Goal: Task Accomplishment & Management: Manage account settings

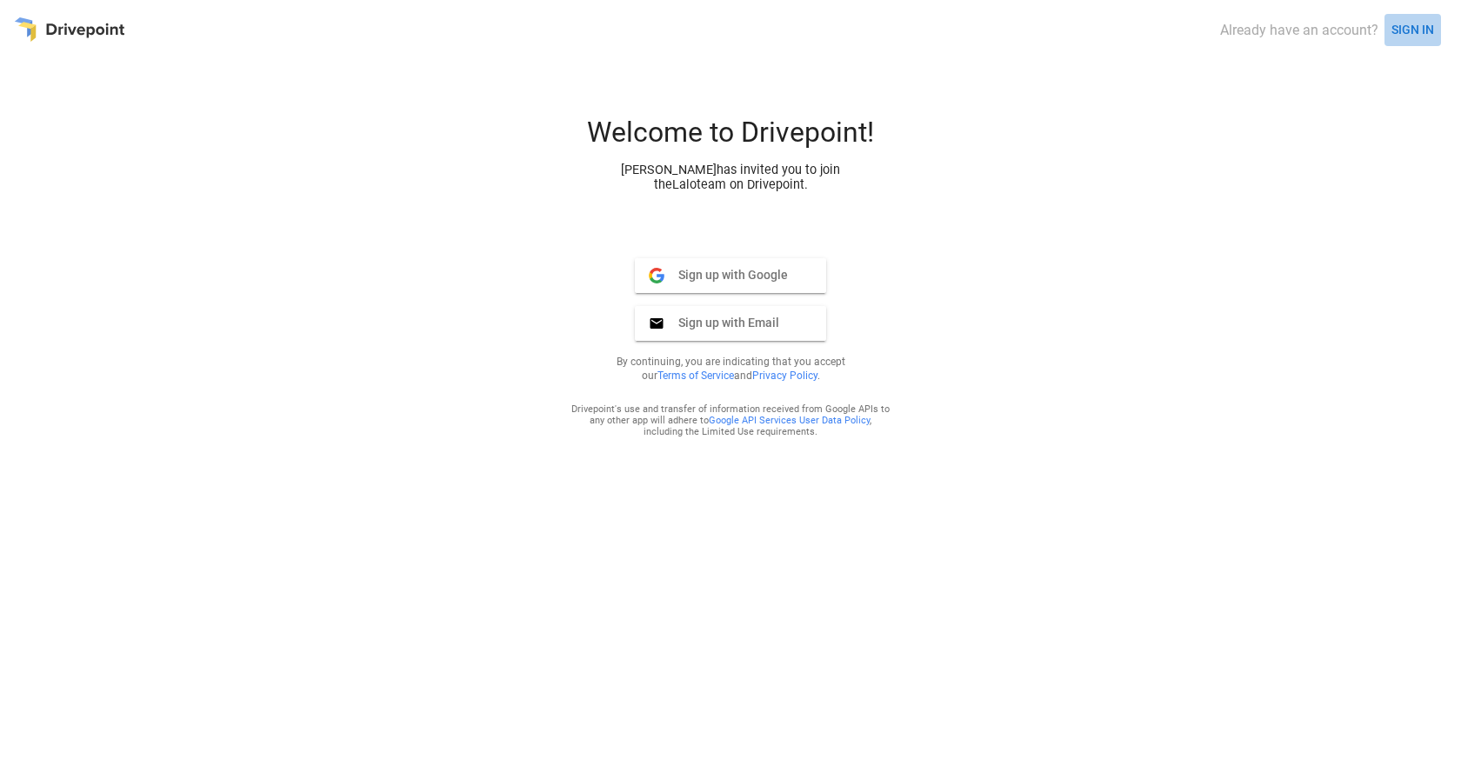
click at [1416, 28] on button "SIGN IN" at bounding box center [1413, 30] width 57 height 32
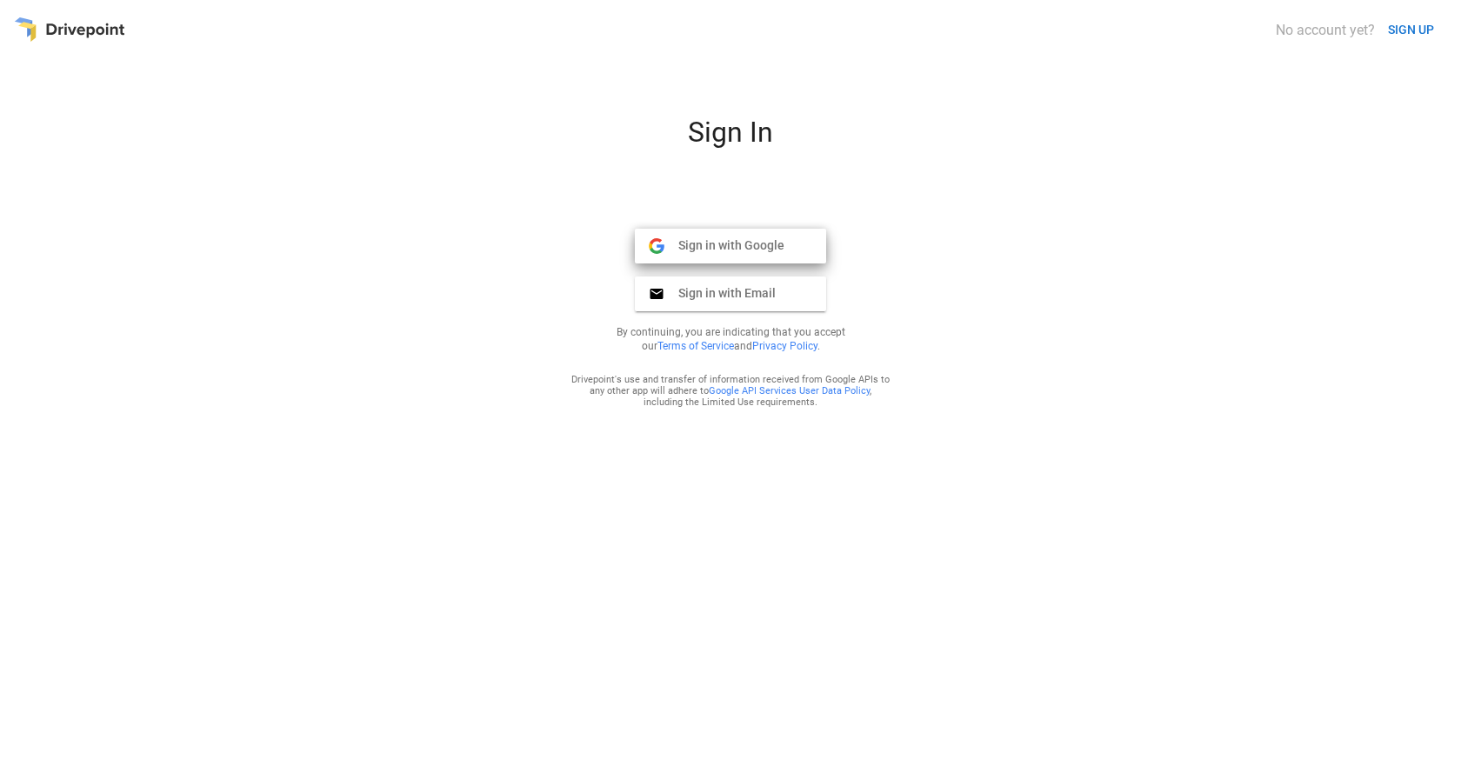
click at [785, 253] on button "Sign in with Google Google" at bounding box center [730, 246] width 191 height 35
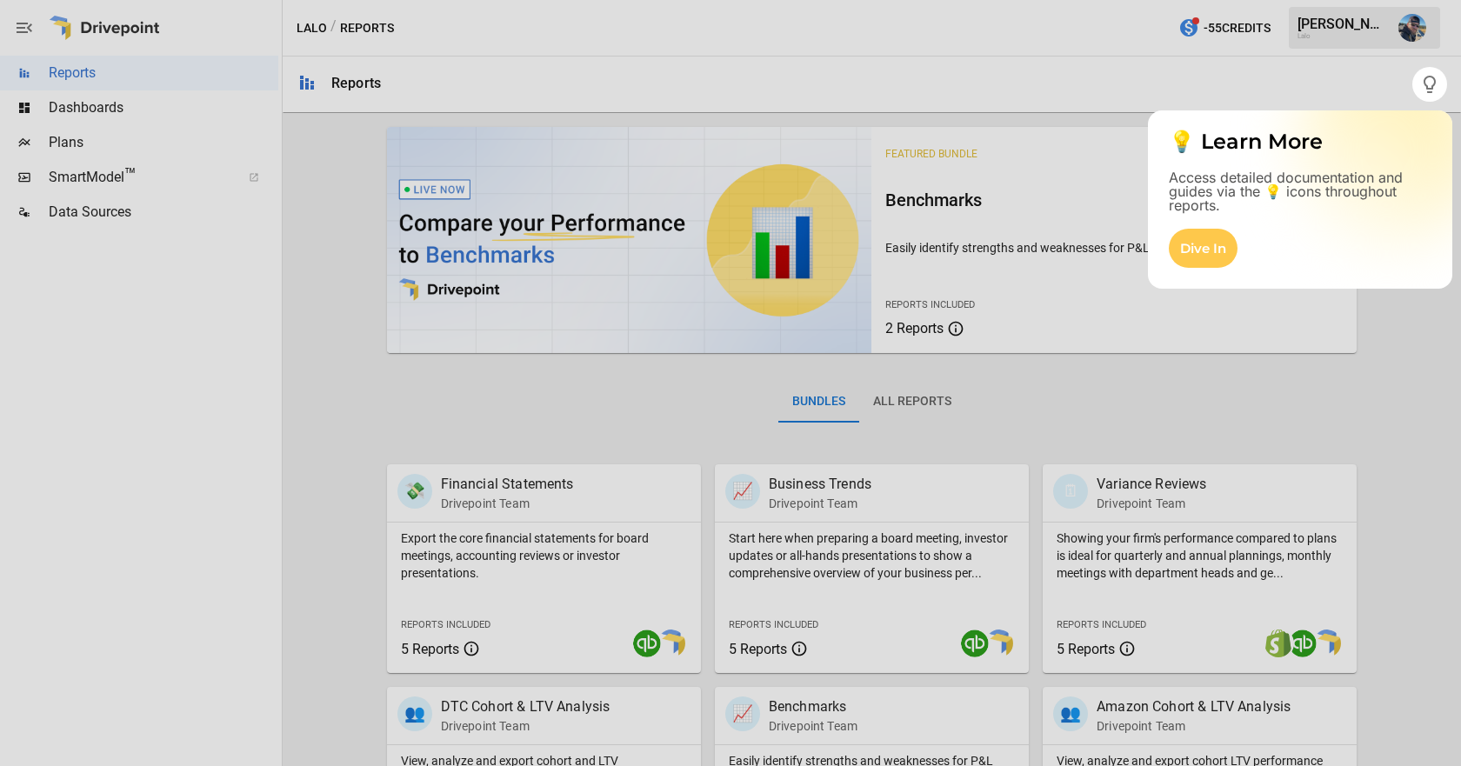
click at [1432, 121] on div "💡 Learn More Access detailed documentation and guides via the 💡 icons throughou…" at bounding box center [1300, 162] width 304 height 104
click at [1422, 317] on div at bounding box center [730, 434] width 1461 height 665
click at [1210, 250] on div "Dive In" at bounding box center [1203, 248] width 69 height 39
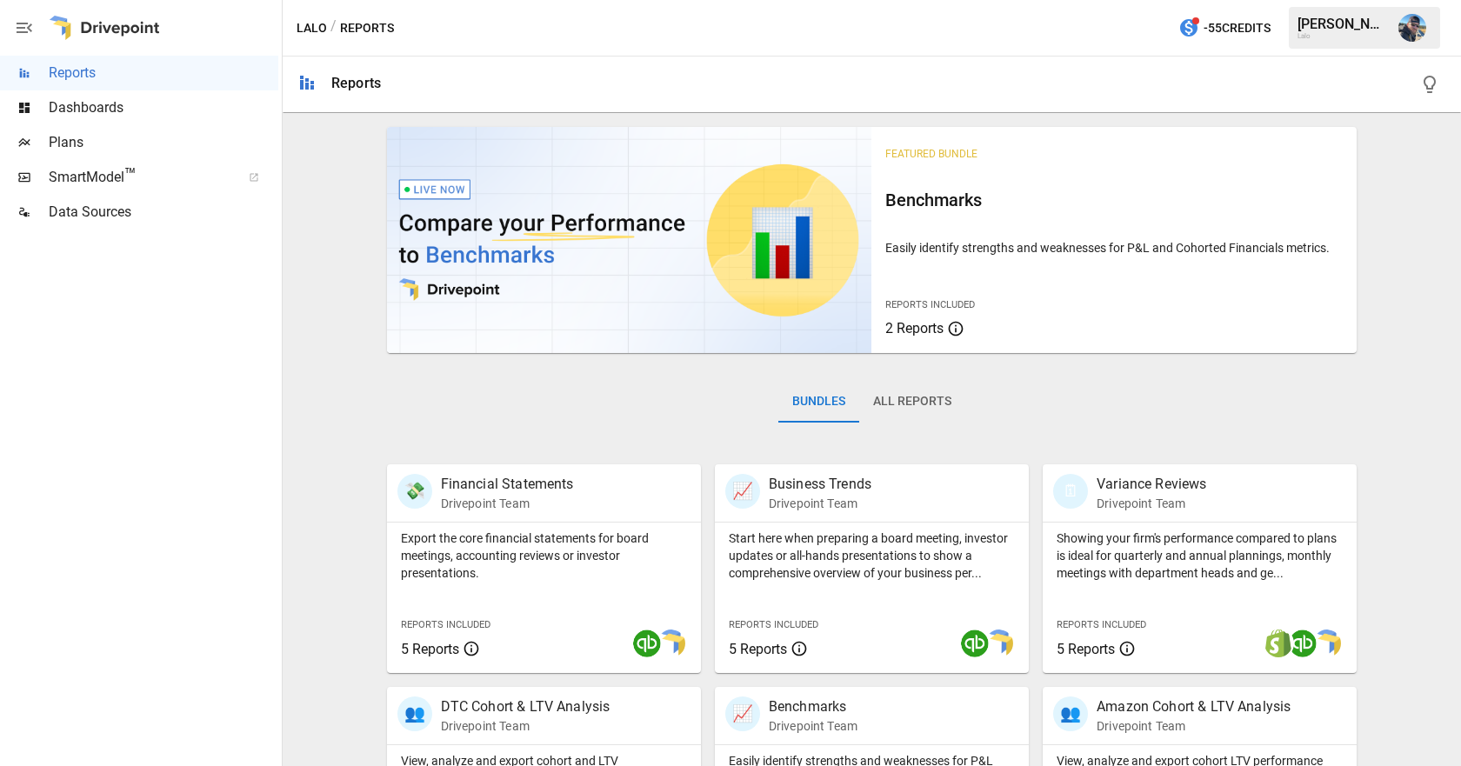
click at [100, 173] on span "SmartModel ™" at bounding box center [139, 177] width 181 height 21
click at [127, 112] on span "Dashboards" at bounding box center [164, 107] width 230 height 21
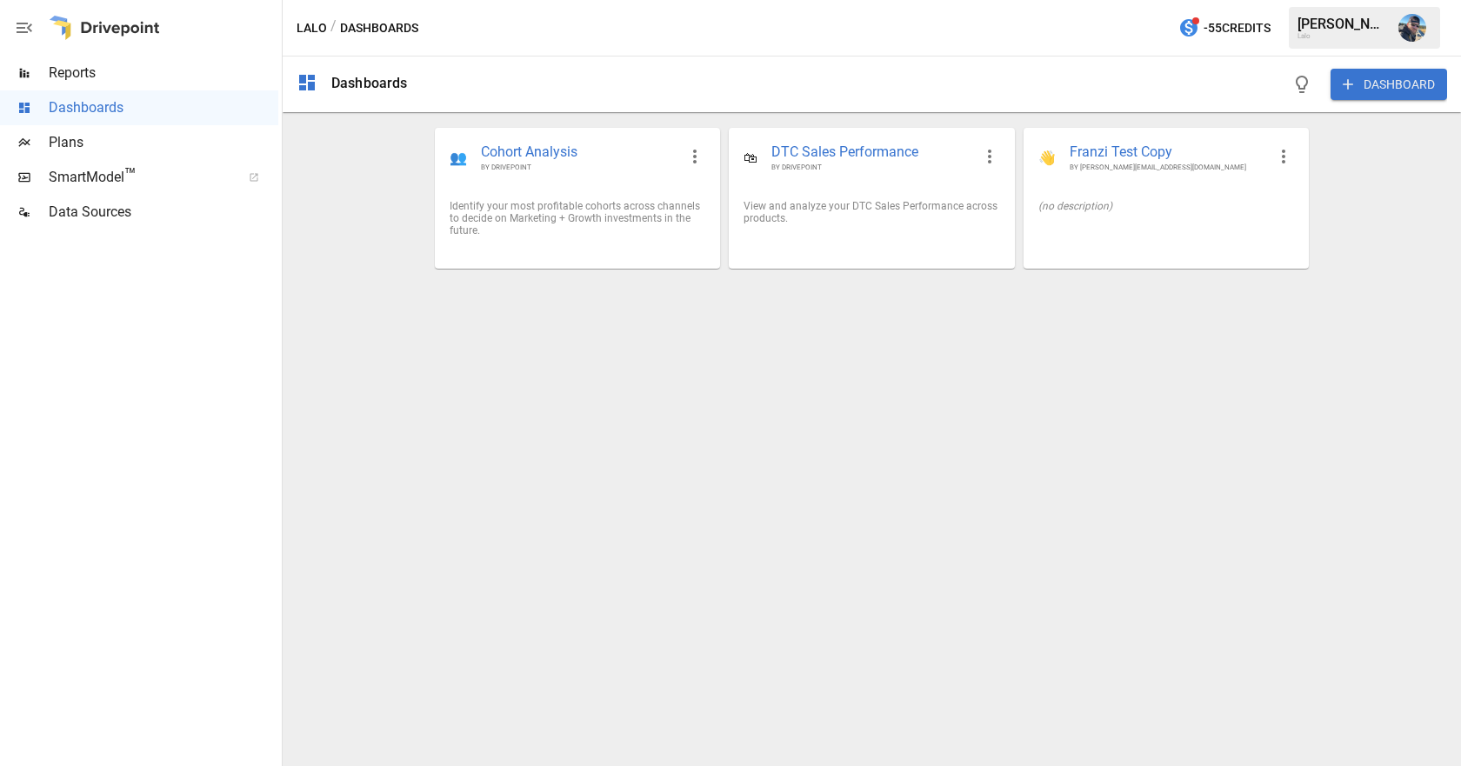
click at [1333, 37] on div "Lalo" at bounding box center [1343, 36] width 90 height 8
click at [1406, 30] on img "William Winsa" at bounding box center [1413, 28] width 28 height 28
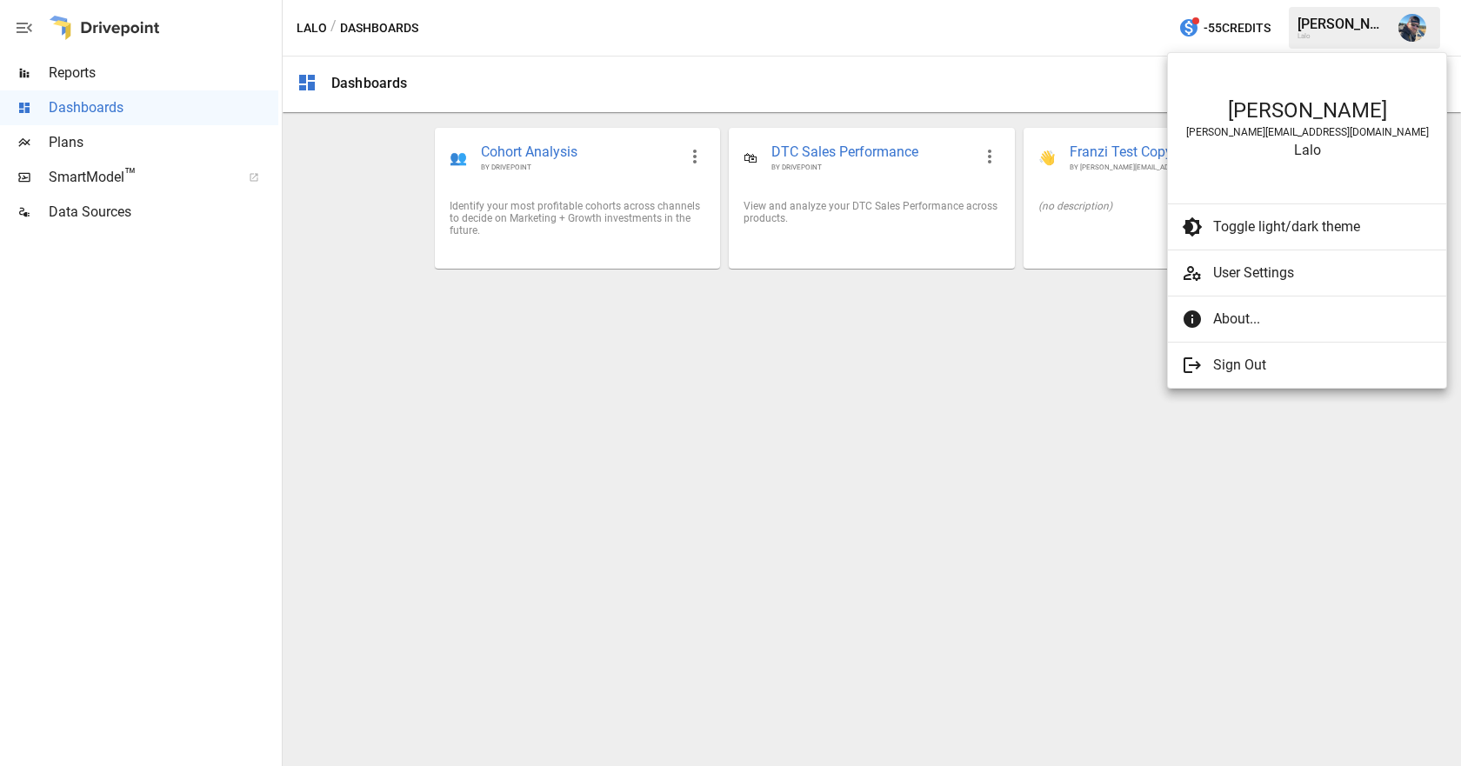
click at [1298, 275] on span "User Settings" at bounding box center [1322, 273] width 219 height 21
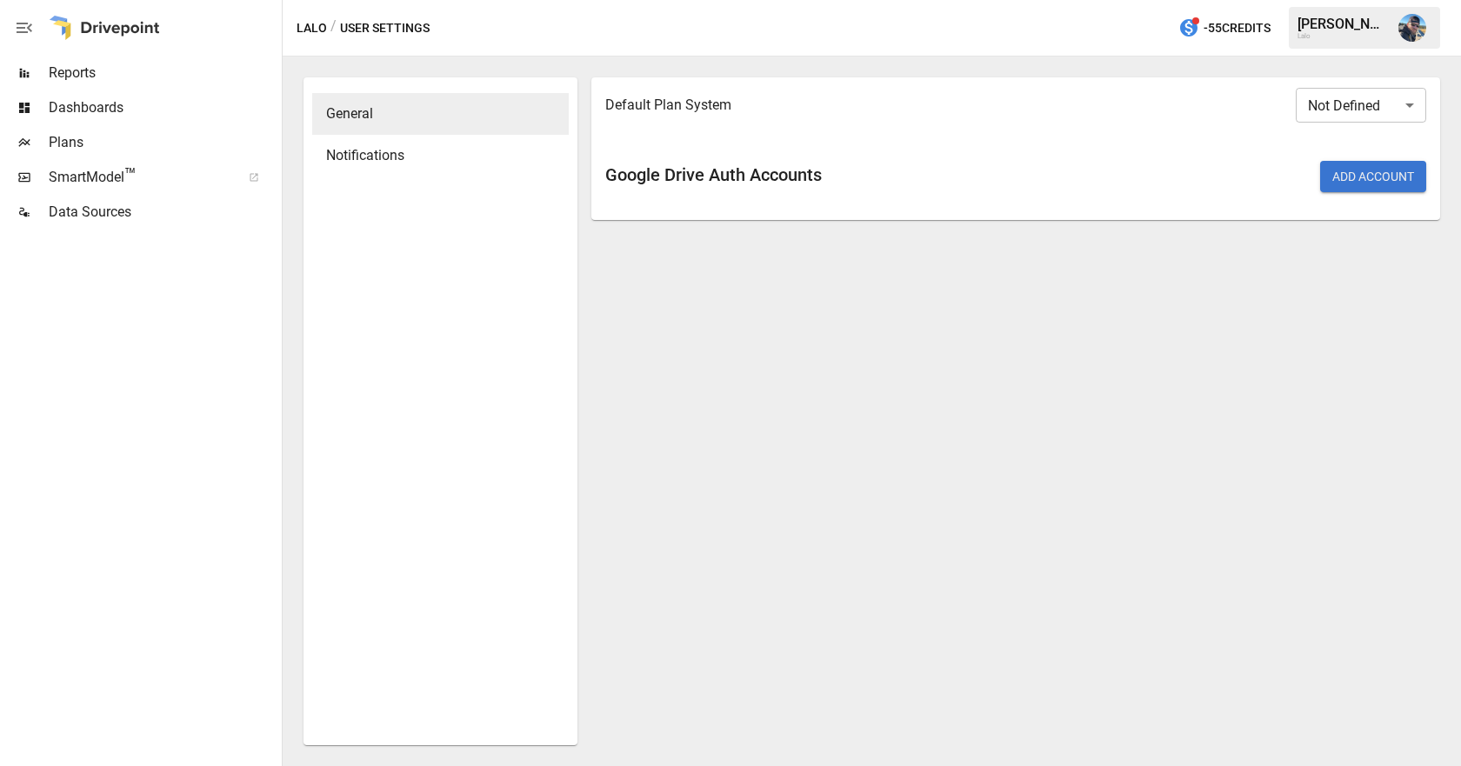
click at [475, 166] on div "Notifications" at bounding box center [440, 156] width 257 height 42
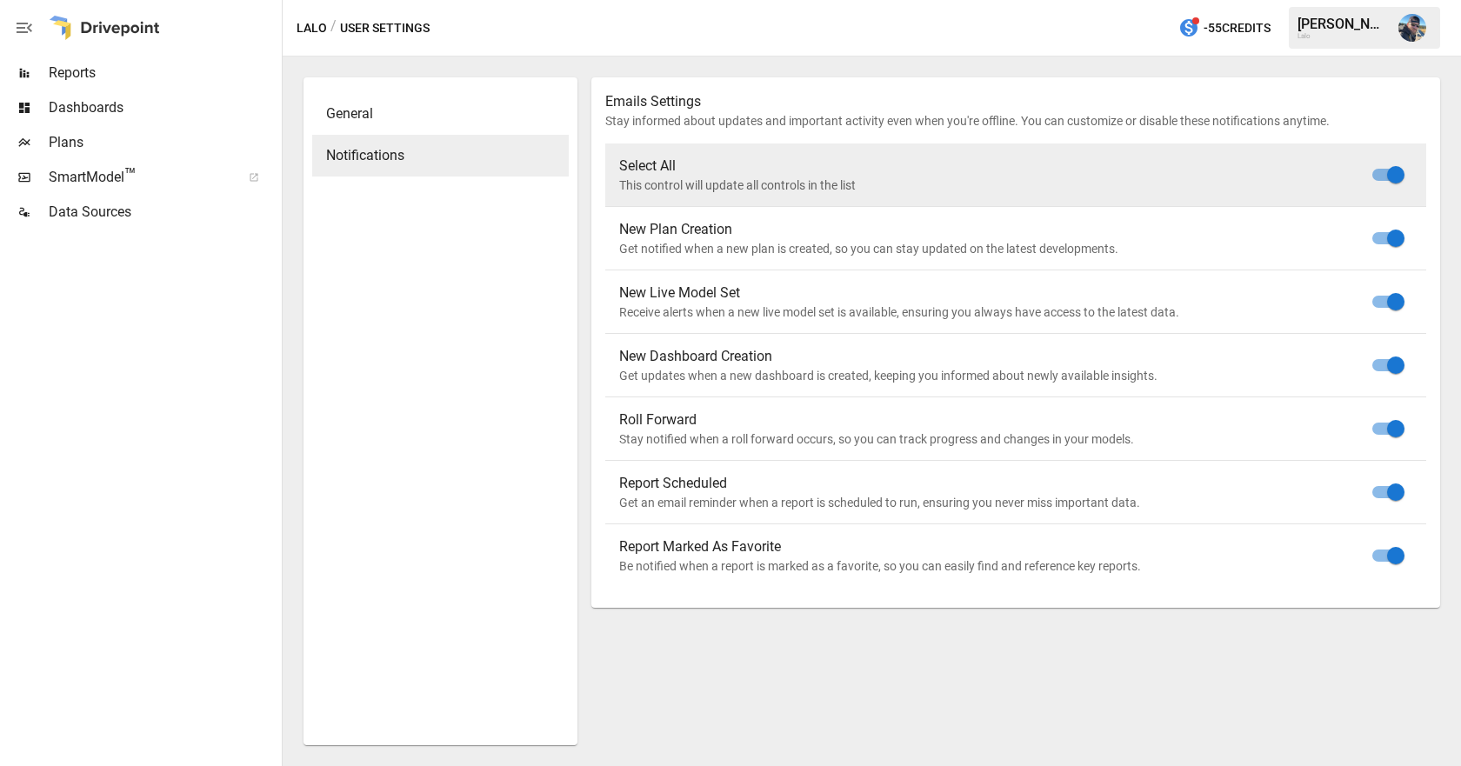
click at [83, 139] on span "Plans" at bounding box center [164, 142] width 230 height 21
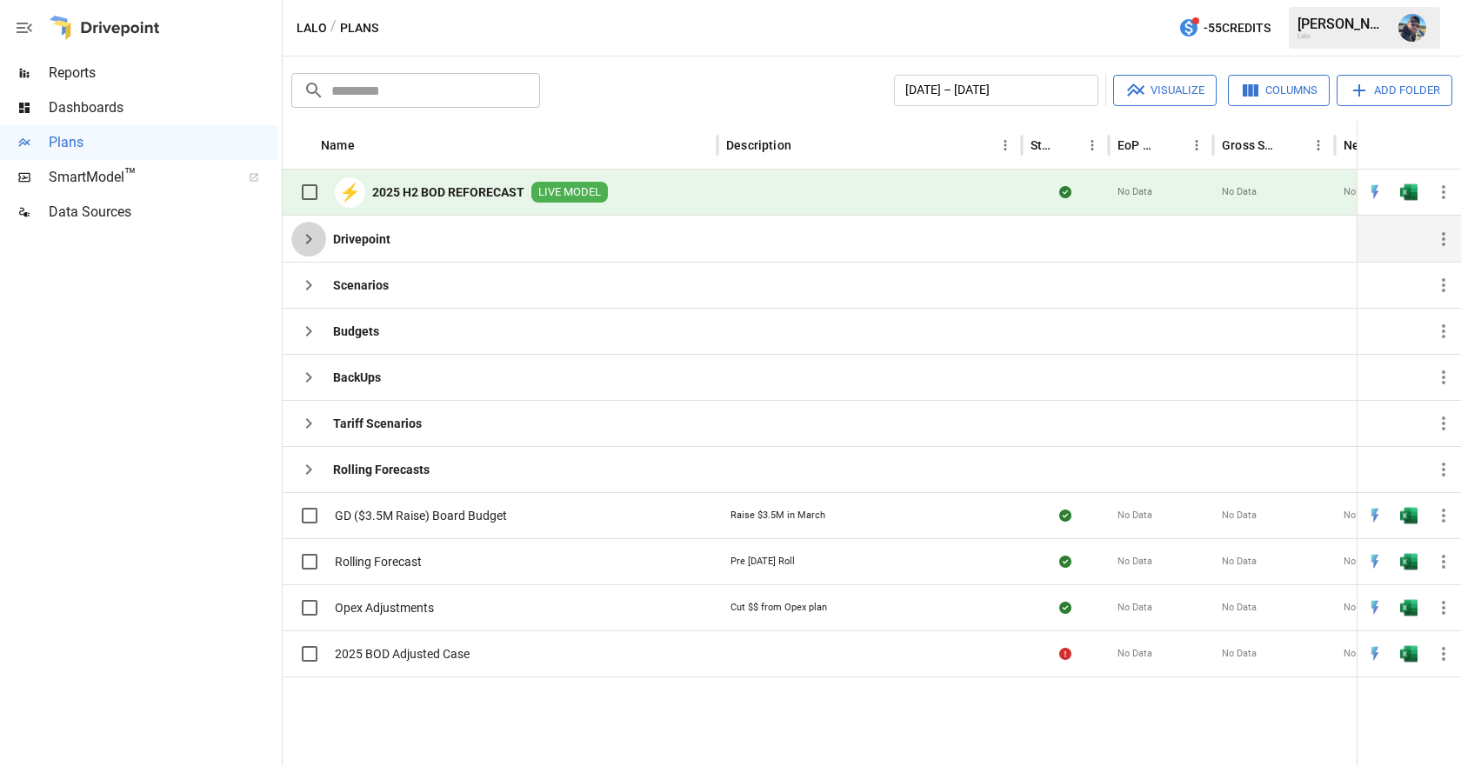
click at [311, 241] on icon "button" at bounding box center [308, 239] width 21 height 21
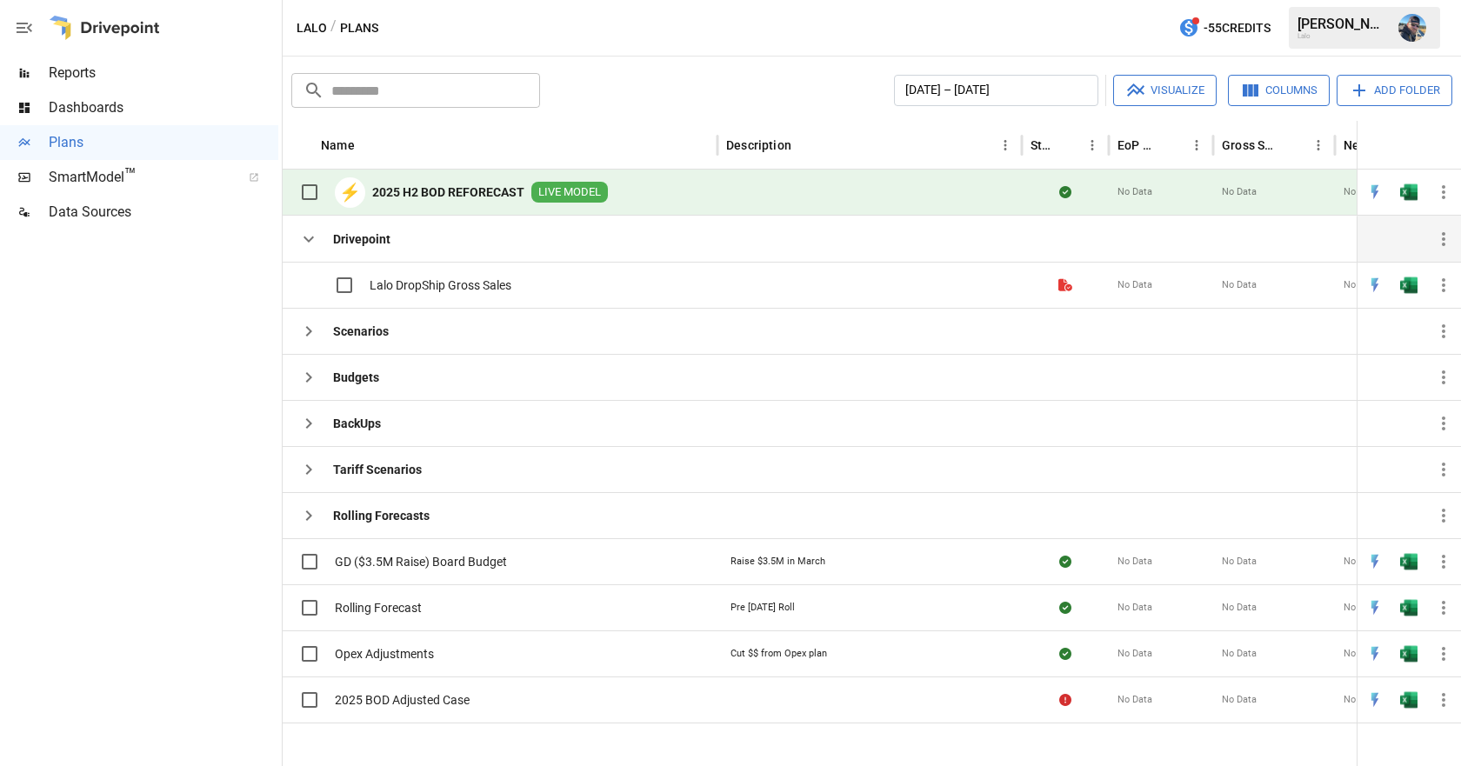
click at [311, 241] on icon "button" at bounding box center [308, 239] width 21 height 21
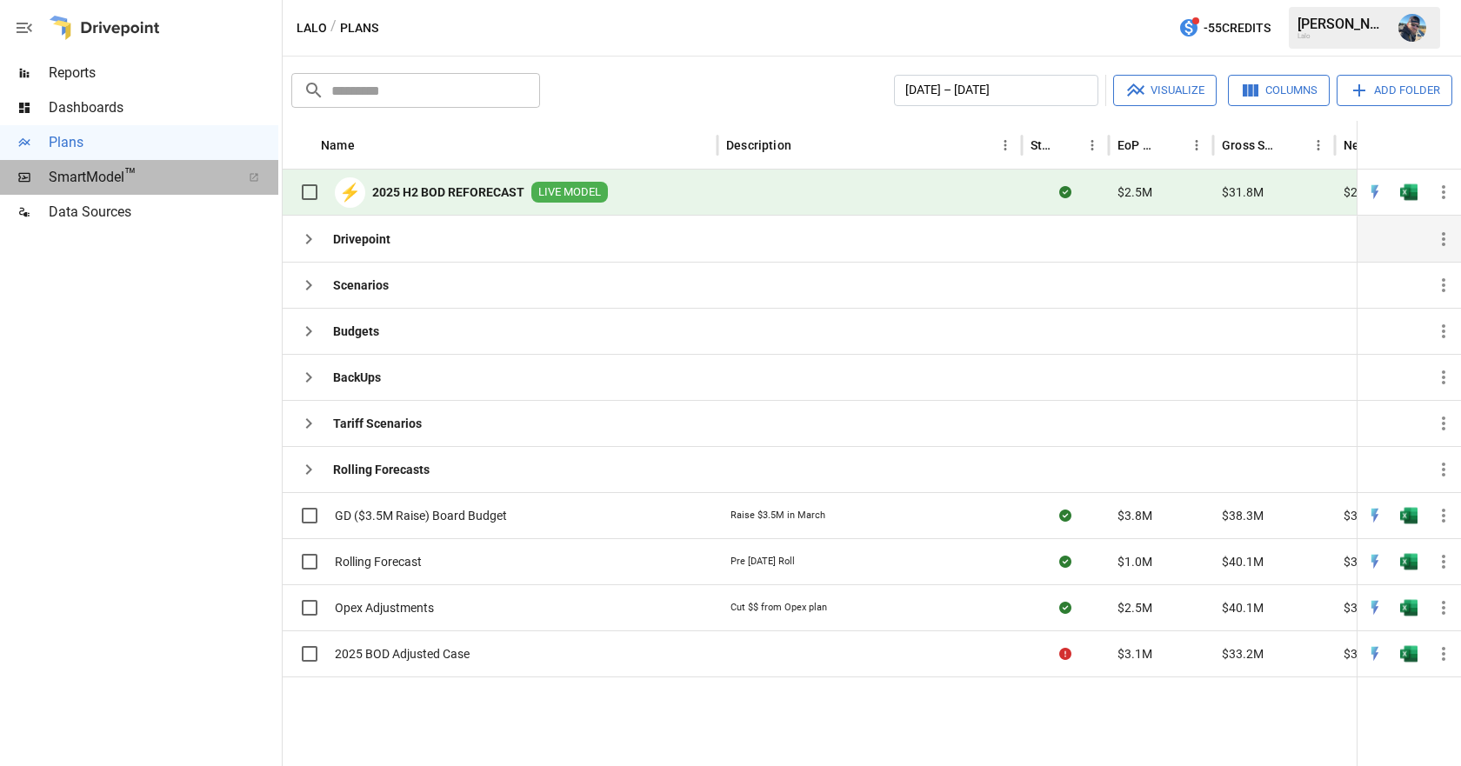
click at [152, 177] on span "SmartModel ™" at bounding box center [139, 177] width 181 height 21
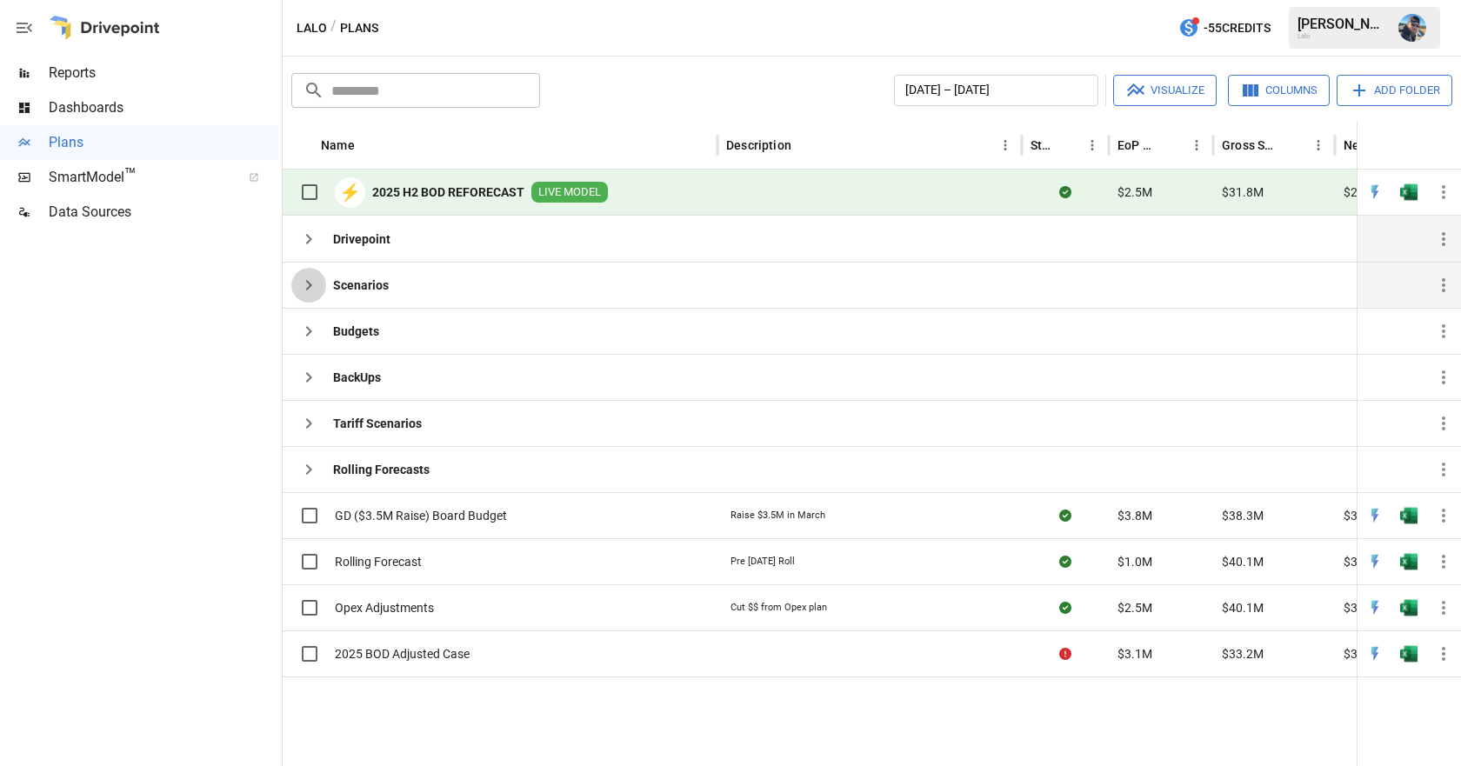
click at [304, 283] on icon "button" at bounding box center [308, 285] width 21 height 21
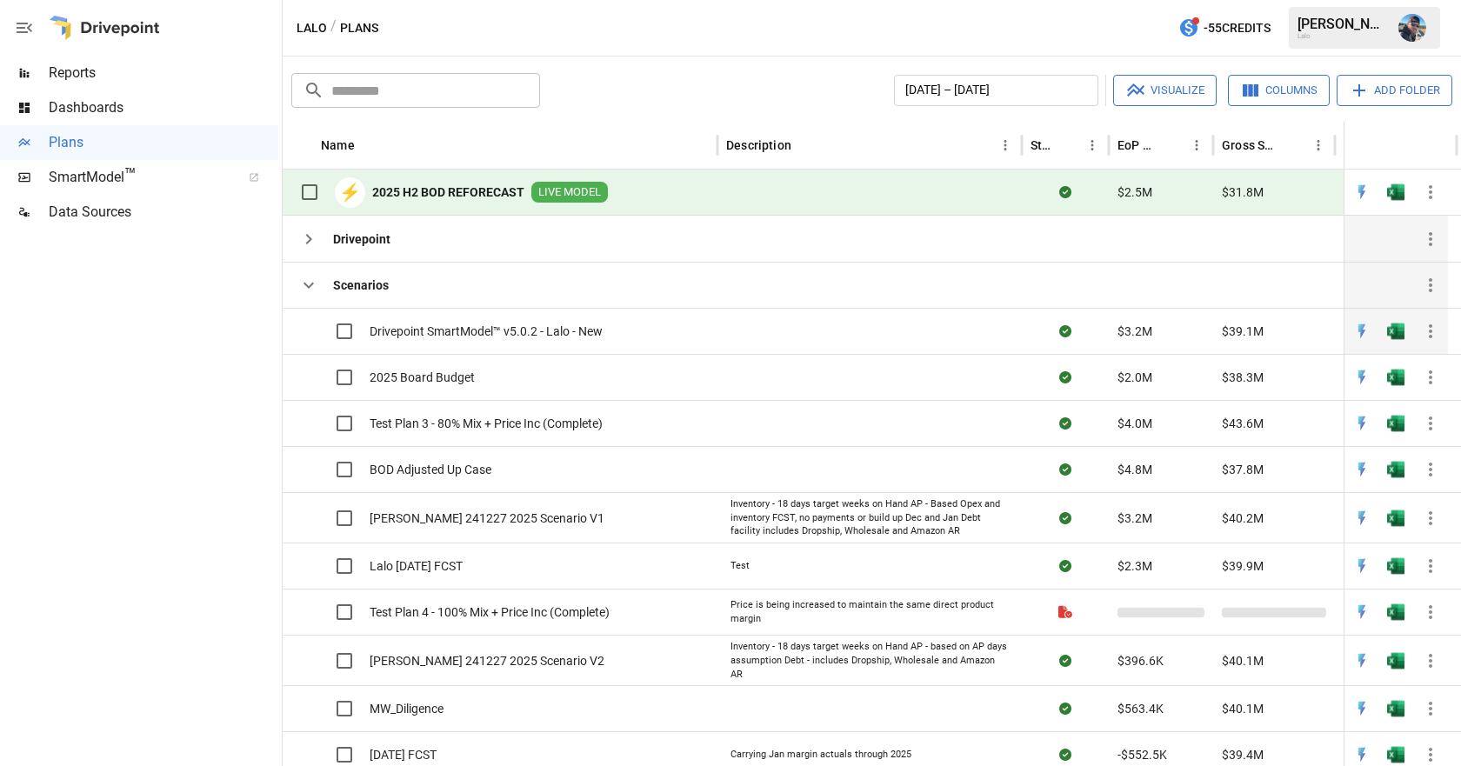
click at [478, 327] on span "Drivepoint SmartModel™ v5.0.2 - Lalo - New" at bounding box center [486, 331] width 233 height 17
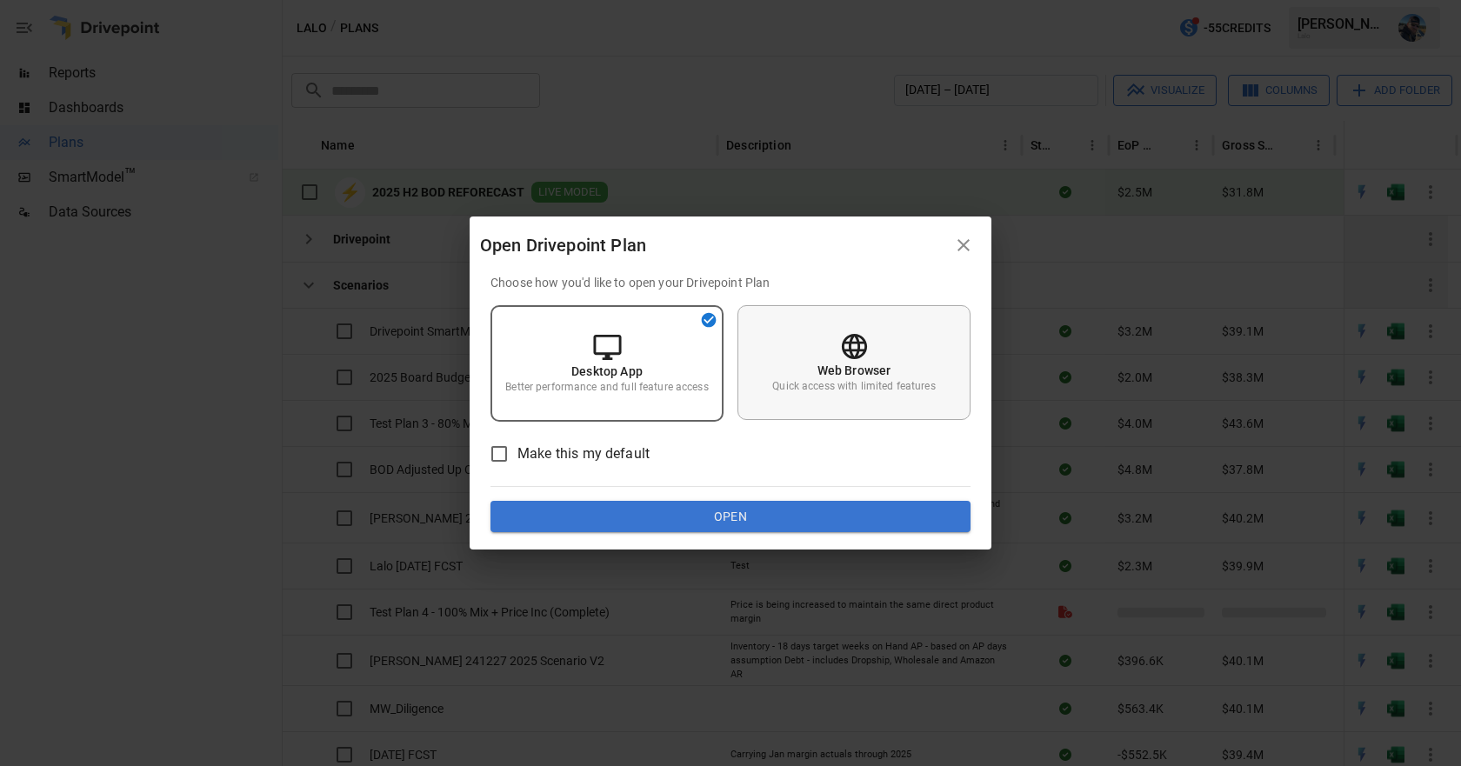
click at [900, 345] on div "Web Browser Quick access with limited features" at bounding box center [854, 362] width 233 height 115
click at [564, 457] on span "Make this my default" at bounding box center [584, 454] width 132 height 21
click at [706, 522] on button "Open" at bounding box center [731, 516] width 480 height 31
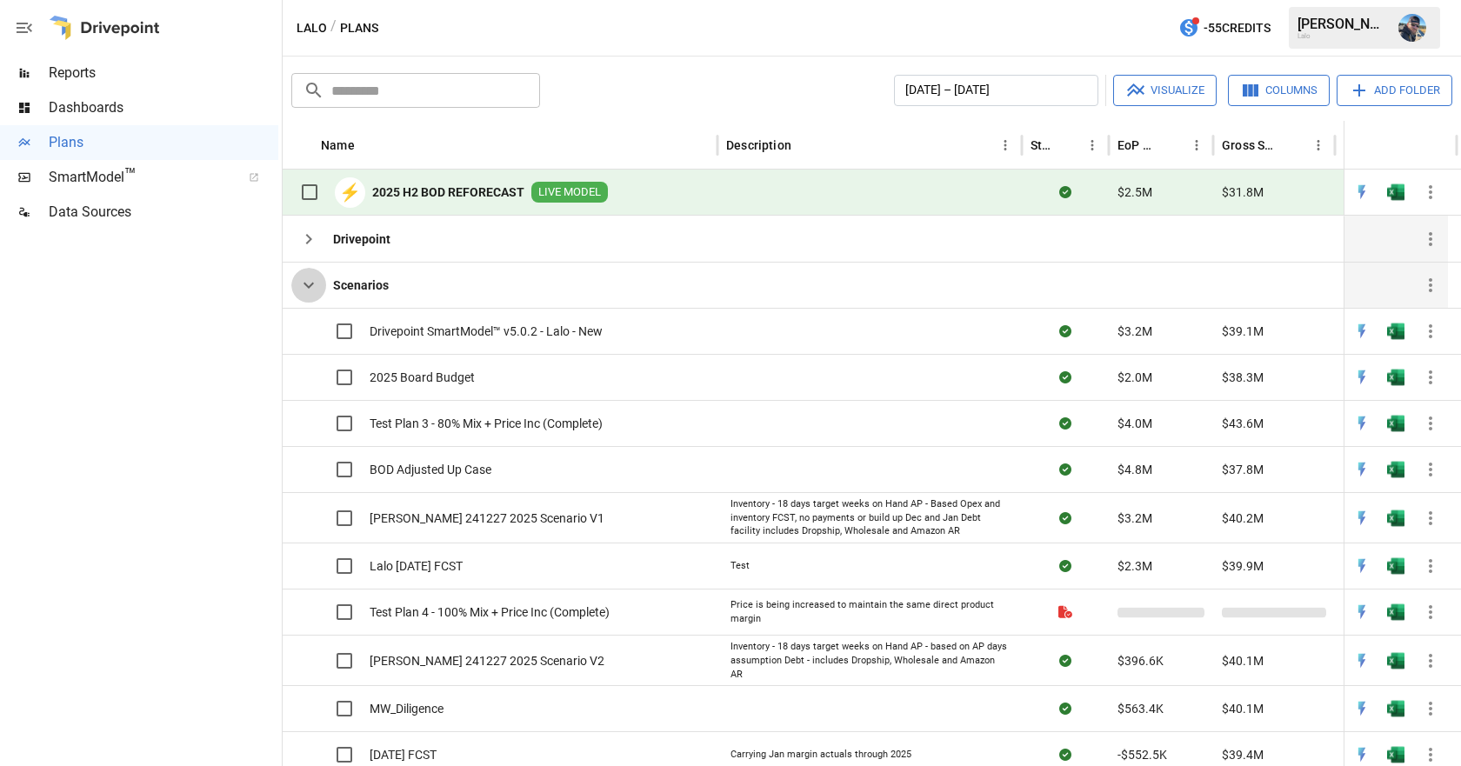
click at [310, 284] on icon "button" at bounding box center [308, 285] width 21 height 21
